Goal: Task Accomplishment & Management: Manage account settings

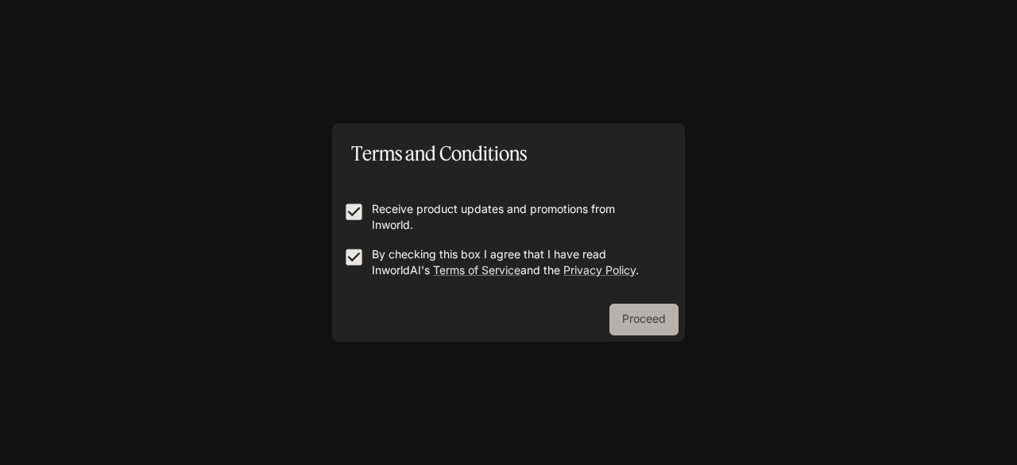
click at [621, 315] on button "Proceed" at bounding box center [644, 320] width 69 height 32
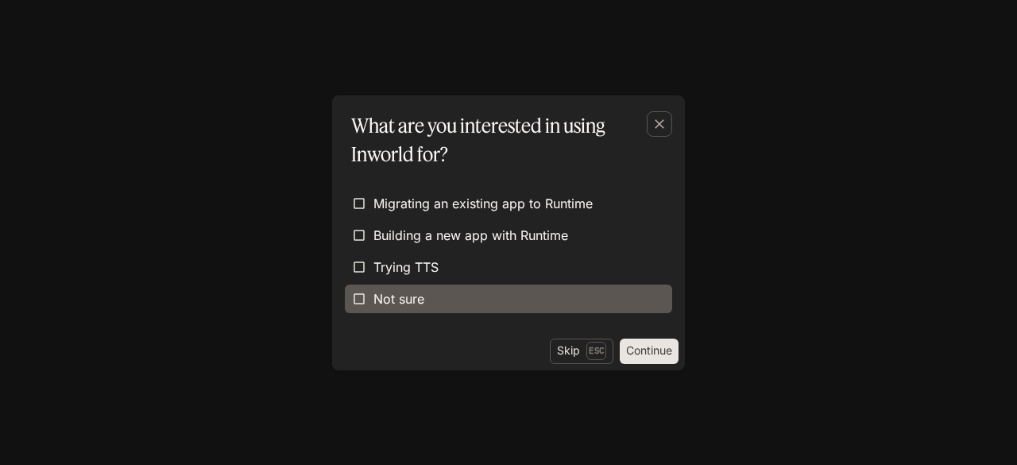
click at [532, 307] on label "Not sure" at bounding box center [508, 298] width 327 height 29
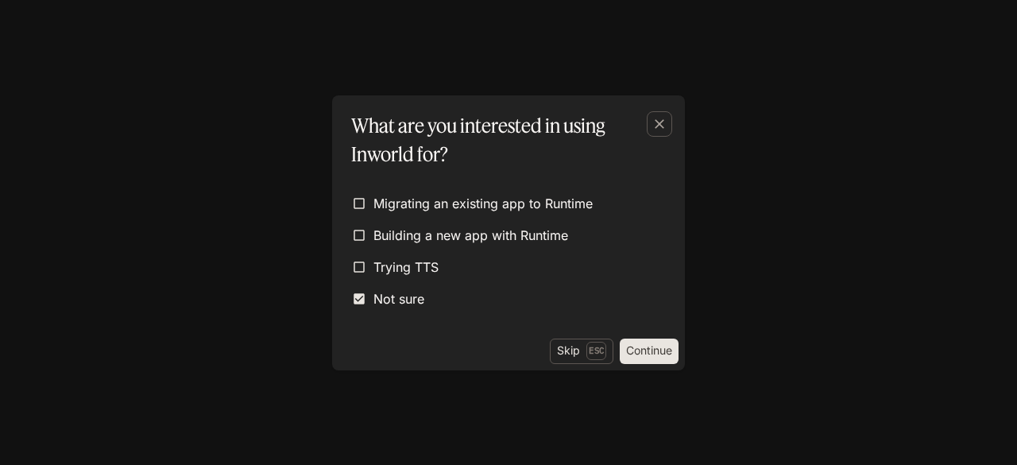
click at [665, 358] on button "Continue" at bounding box center [649, 351] width 59 height 25
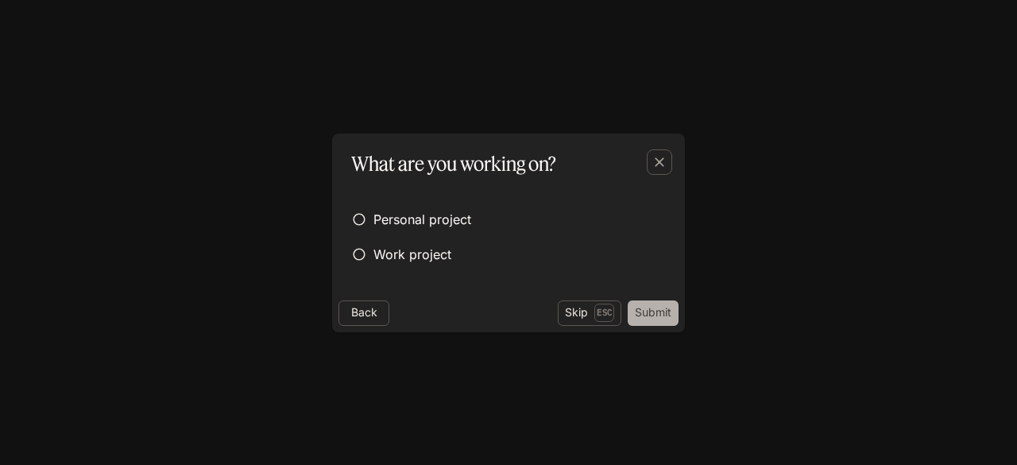
click at [661, 311] on button "Submit" at bounding box center [653, 312] width 51 height 25
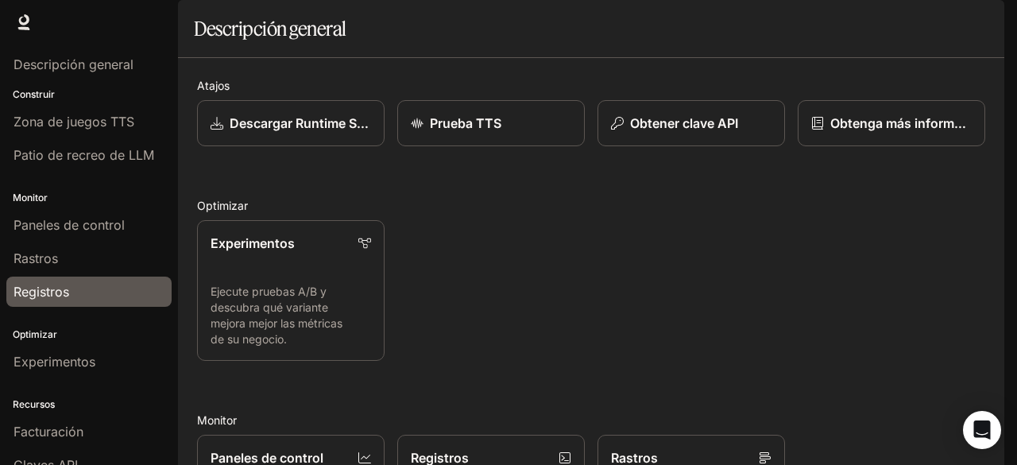
click at [108, 283] on div "Registros" at bounding box center [89, 291] width 151 height 19
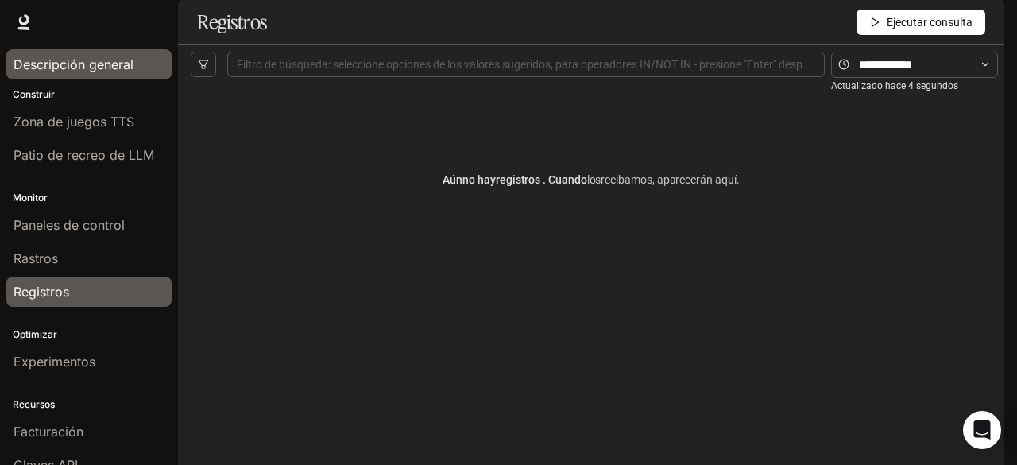
click at [122, 63] on font "Descripción general" at bounding box center [74, 64] width 120 height 16
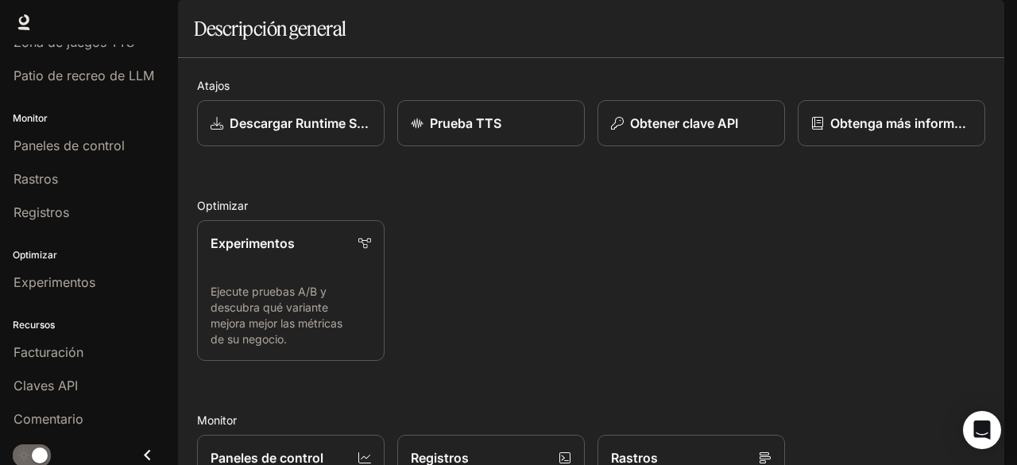
scroll to position [79, 0]
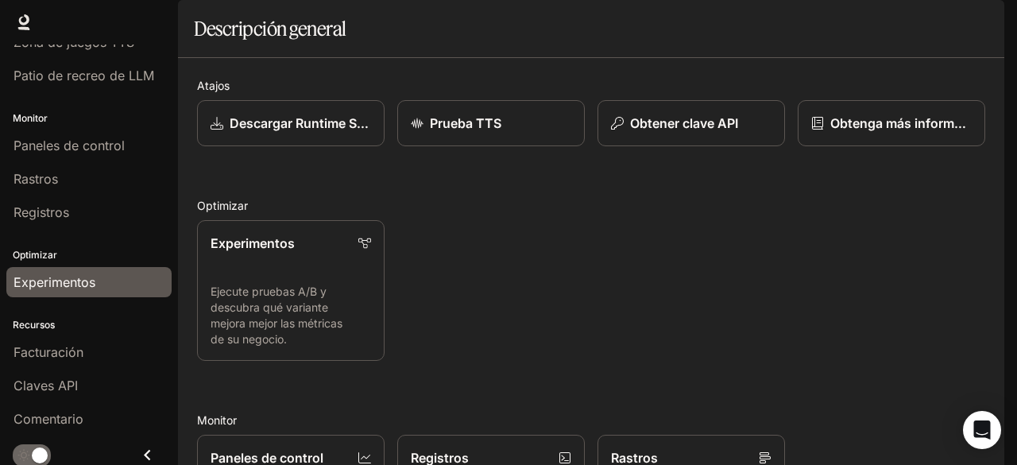
click at [114, 275] on div "Experimentos" at bounding box center [89, 282] width 151 height 19
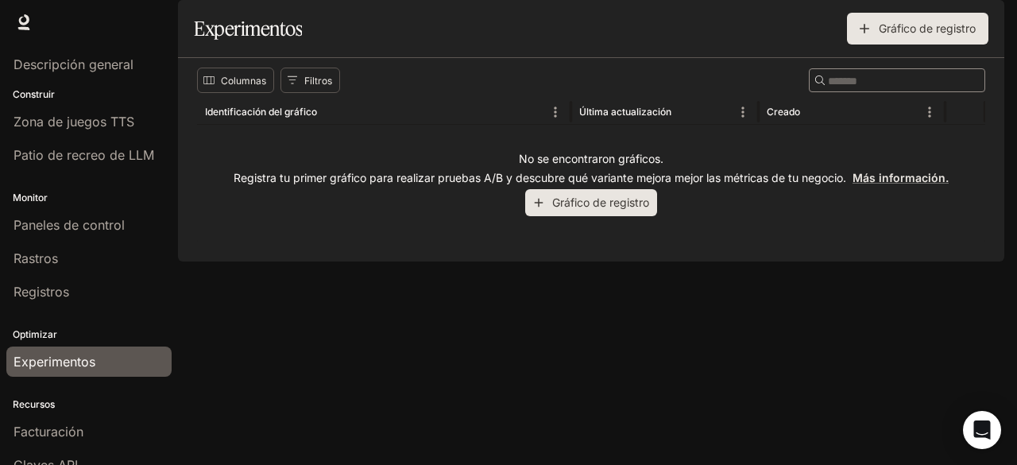
click at [598, 212] on font "Gráfico de registro" at bounding box center [600, 202] width 97 height 20
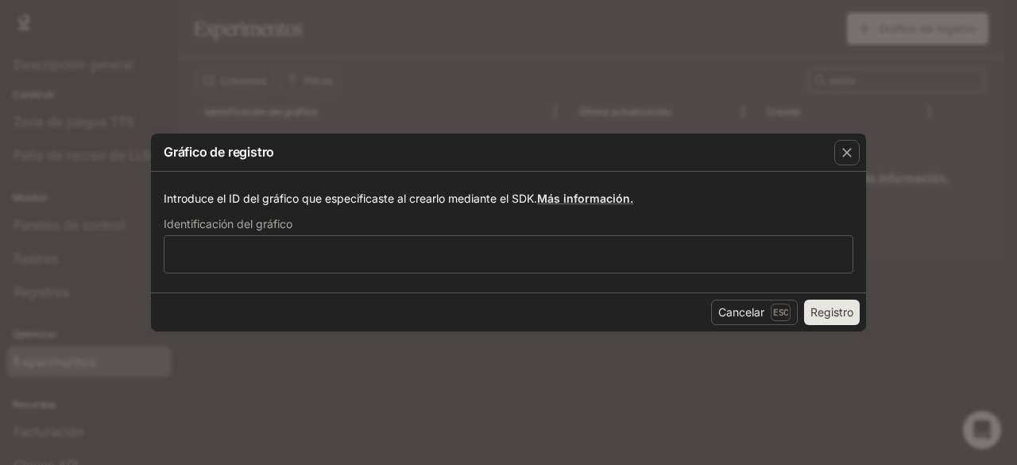
click at [741, 296] on div "Cancelar Esc Registro" at bounding box center [508, 311] width 715 height 39
click at [737, 304] on font "Cancelar" at bounding box center [741, 312] width 46 height 20
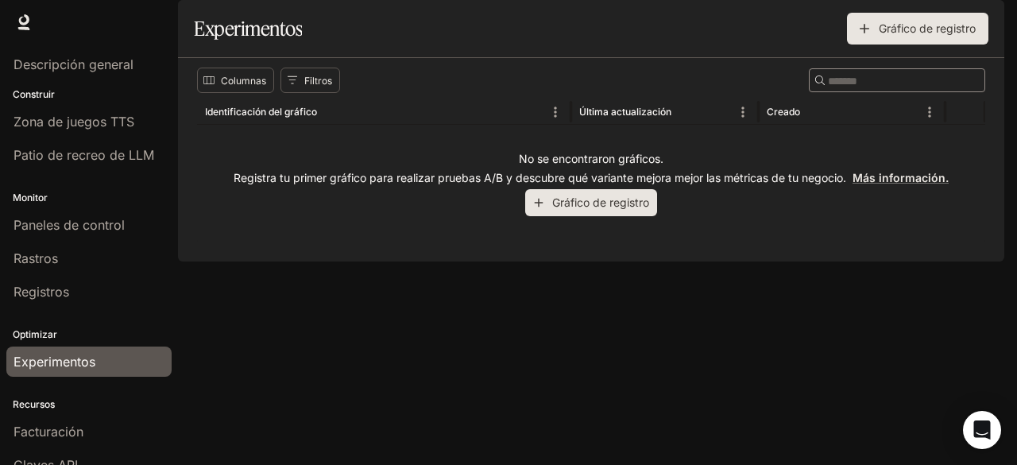
click at [985, 12] on img "button" at bounding box center [982, 22] width 22 height 22
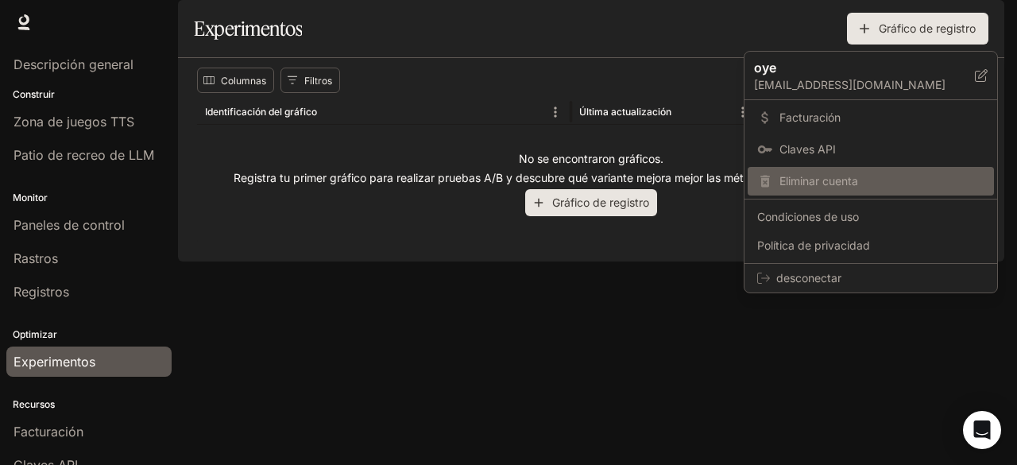
click at [820, 180] on font "Eliminar cuenta" at bounding box center [819, 181] width 79 height 14
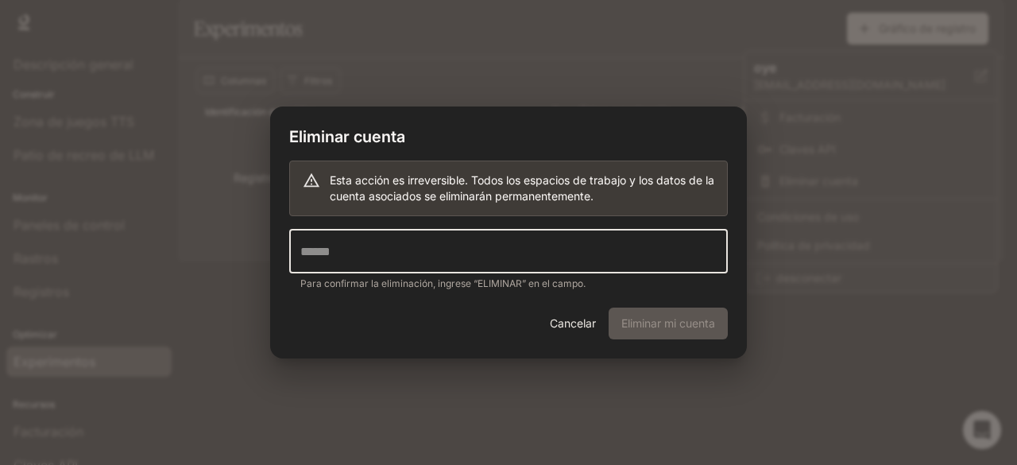
click at [520, 249] on input "text" at bounding box center [508, 251] width 439 height 45
type input "********"
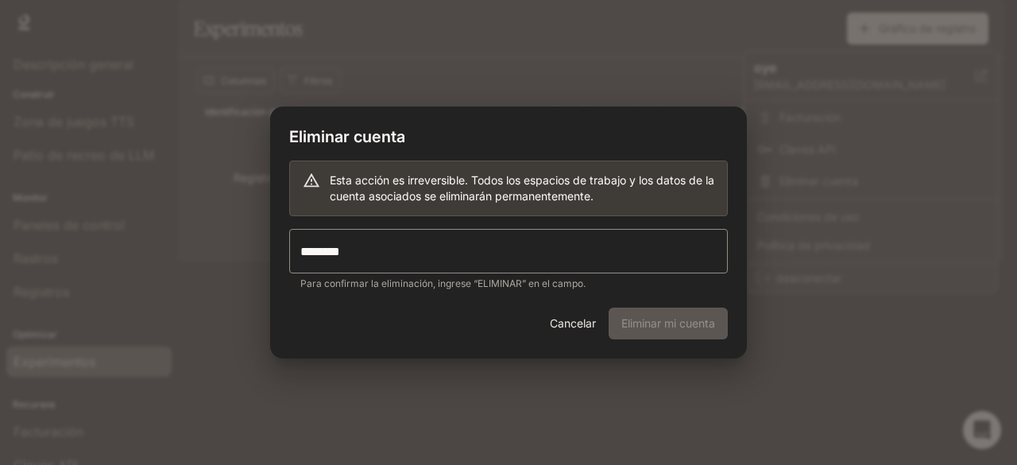
click at [610, 326] on div "Cancelar Eliminar mi cuenta" at bounding box center [508, 333] width 477 height 51
click at [629, 322] on div "Cancelar Eliminar mi cuenta" at bounding box center [508, 333] width 477 height 51
click at [635, 321] on div "Cancelar Eliminar mi cuenta" at bounding box center [508, 333] width 477 height 51
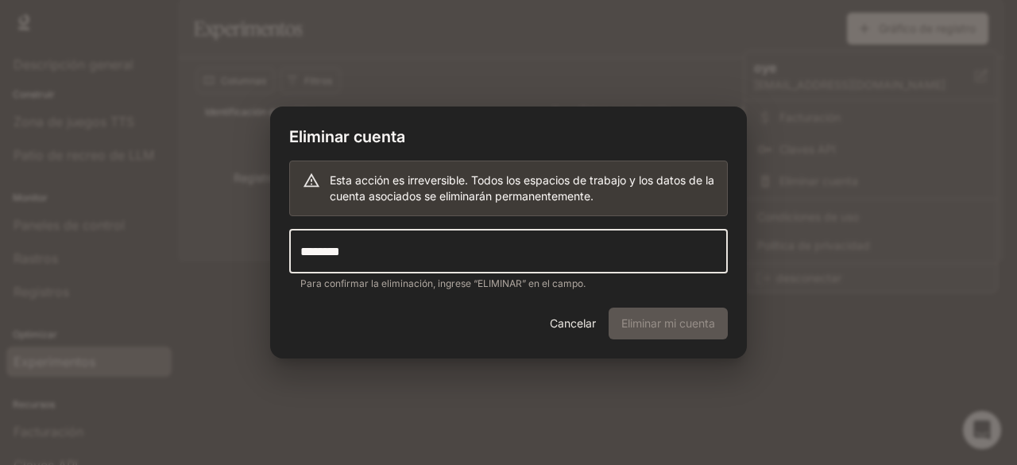
drag, startPoint x: 553, startPoint y: 238, endPoint x: 219, endPoint y: 249, distance: 333.9
click at [219, 249] on div "Eliminar cuenta Esta acción es irreversible. Todos los espacios de trabajo y lo…" at bounding box center [508, 232] width 1017 height 465
type input "*"
type input "******"
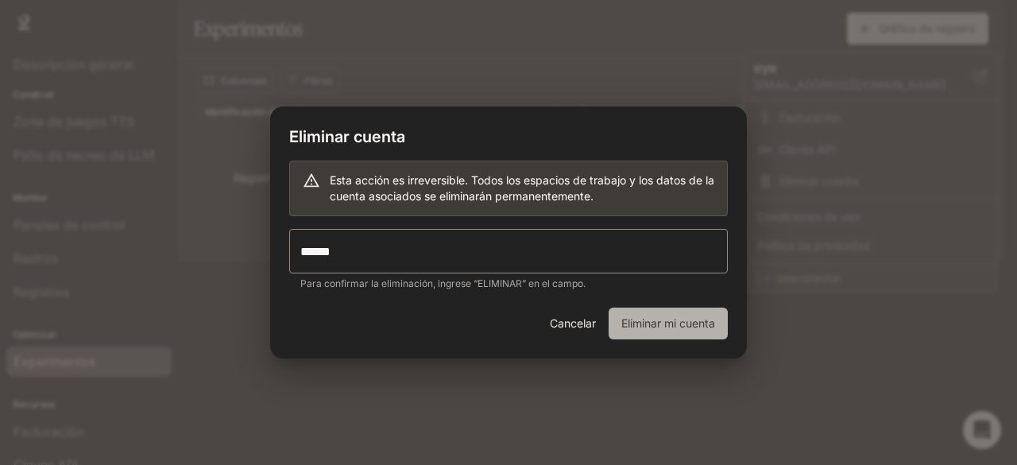
click at [703, 323] on font "Eliminar mi cuenta" at bounding box center [668, 323] width 94 height 14
